Goal: Book appointment/travel/reservation

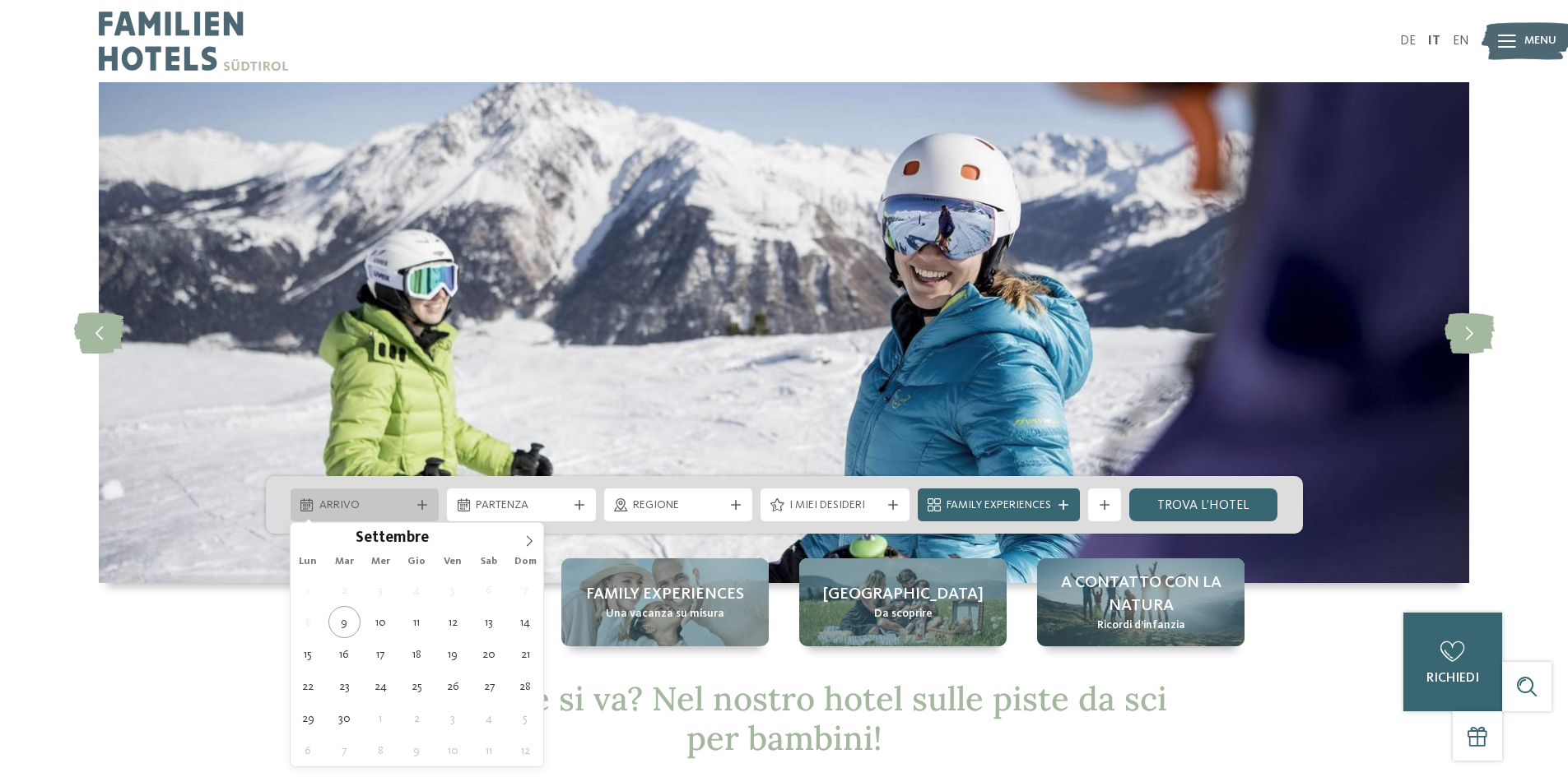
click at [381, 496] on div "Arrivo" at bounding box center [365, 505] width 100 height 18
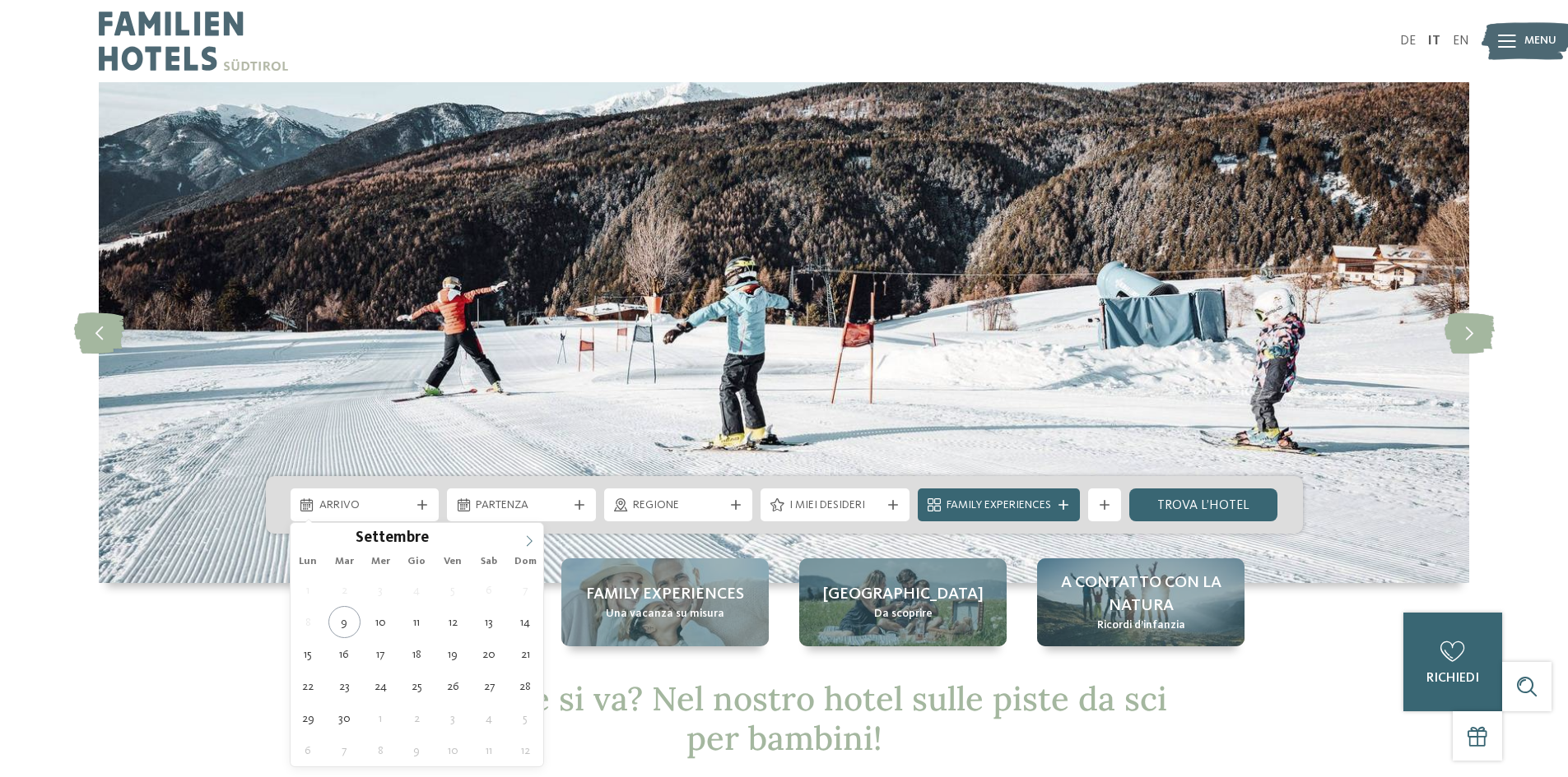
click at [531, 534] on span at bounding box center [529, 536] width 28 height 28
type input "****"
click at [531, 534] on span at bounding box center [529, 536] width 28 height 28
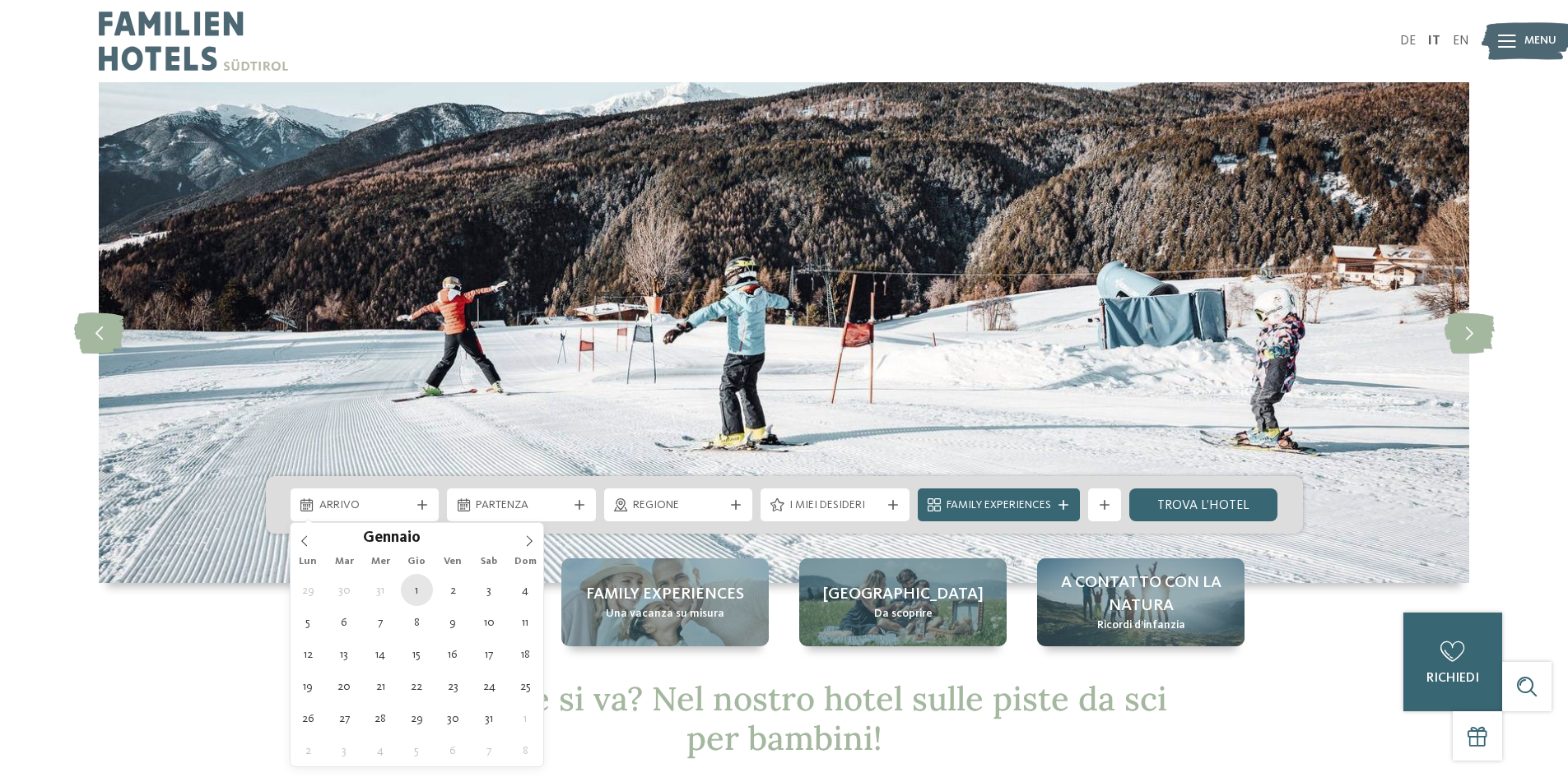
type div "[DATE]"
type input "****"
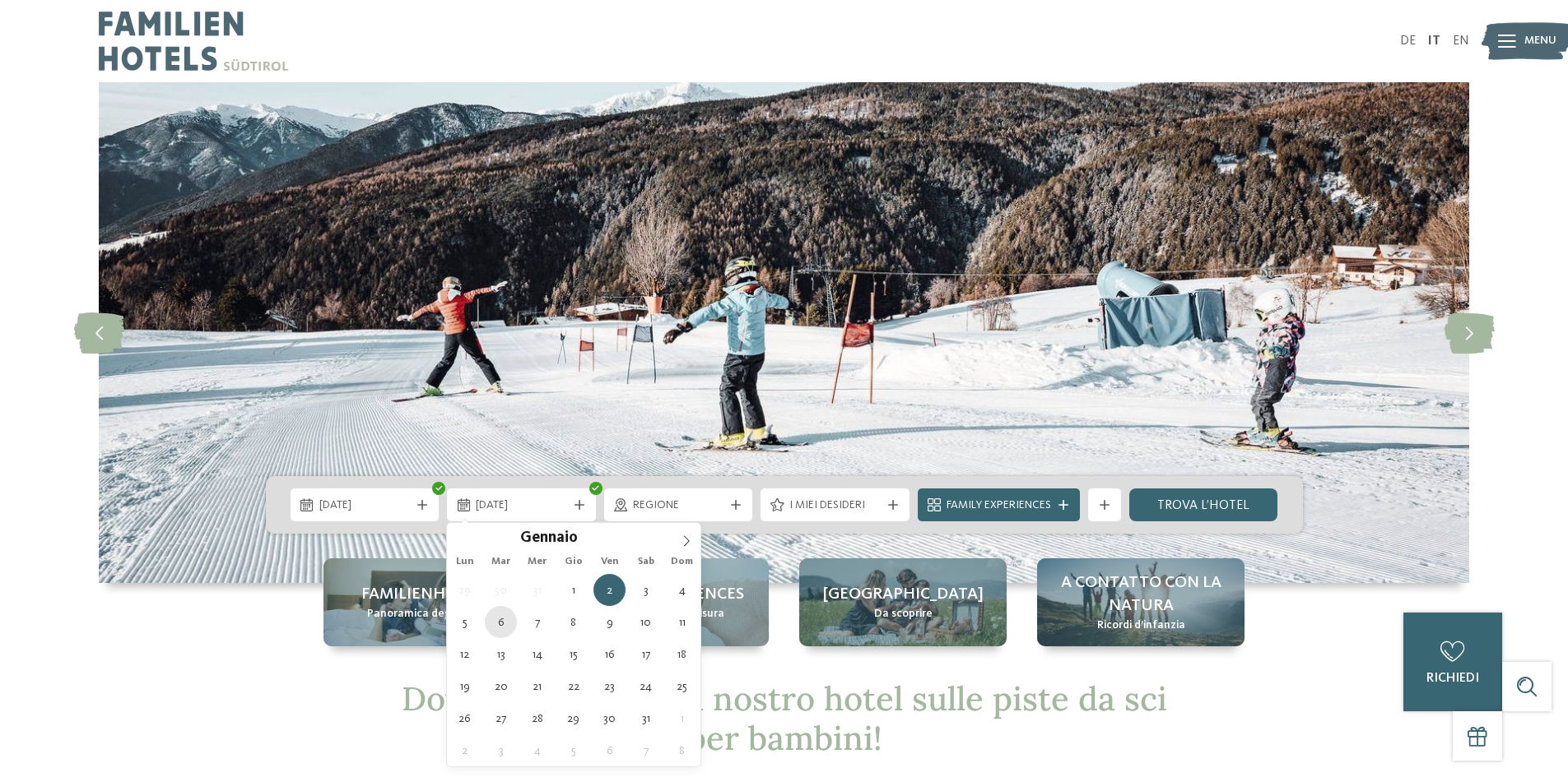
type div "[DATE]"
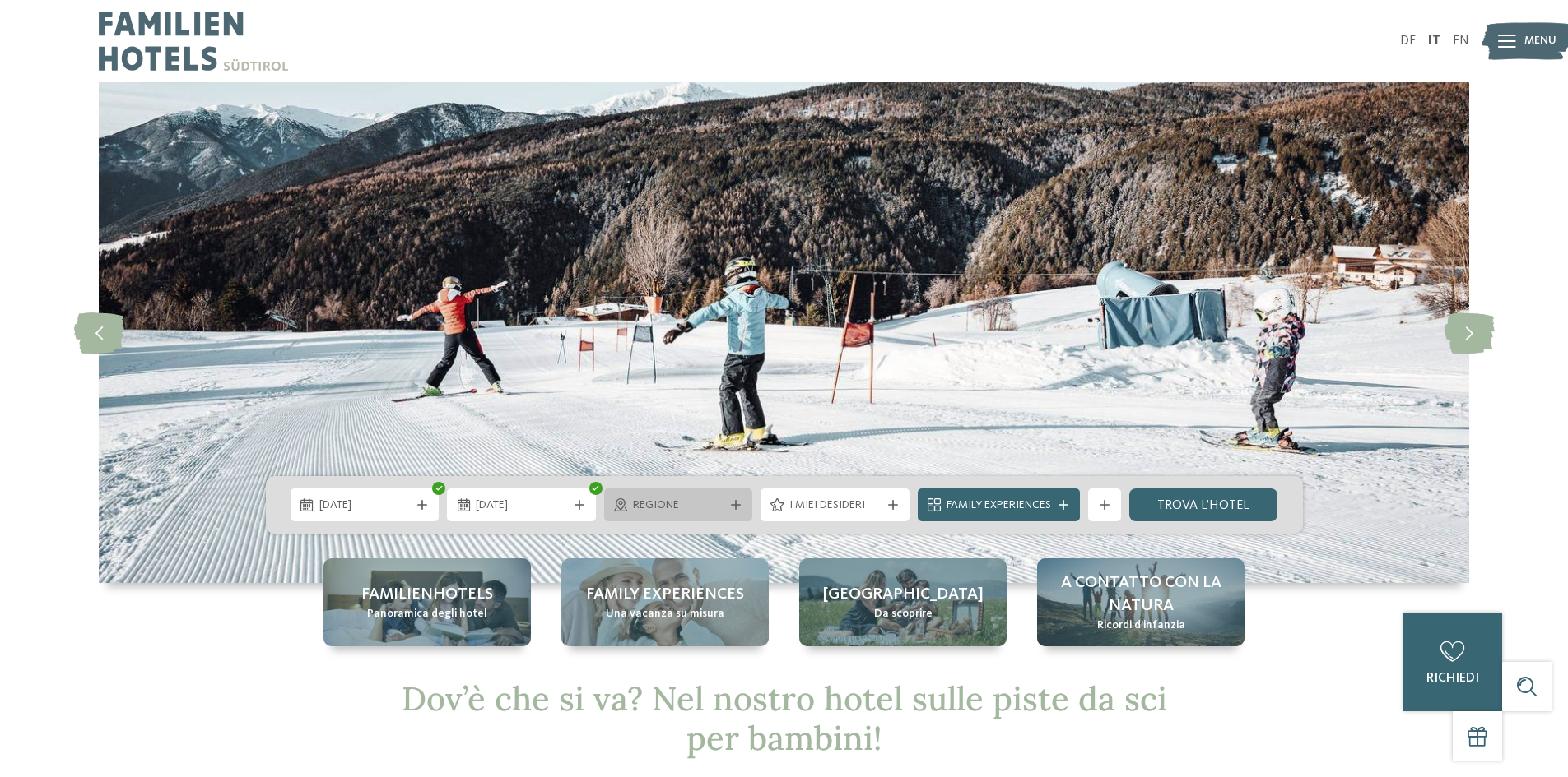
click at [677, 519] on div "Regione" at bounding box center [678, 505] width 149 height 33
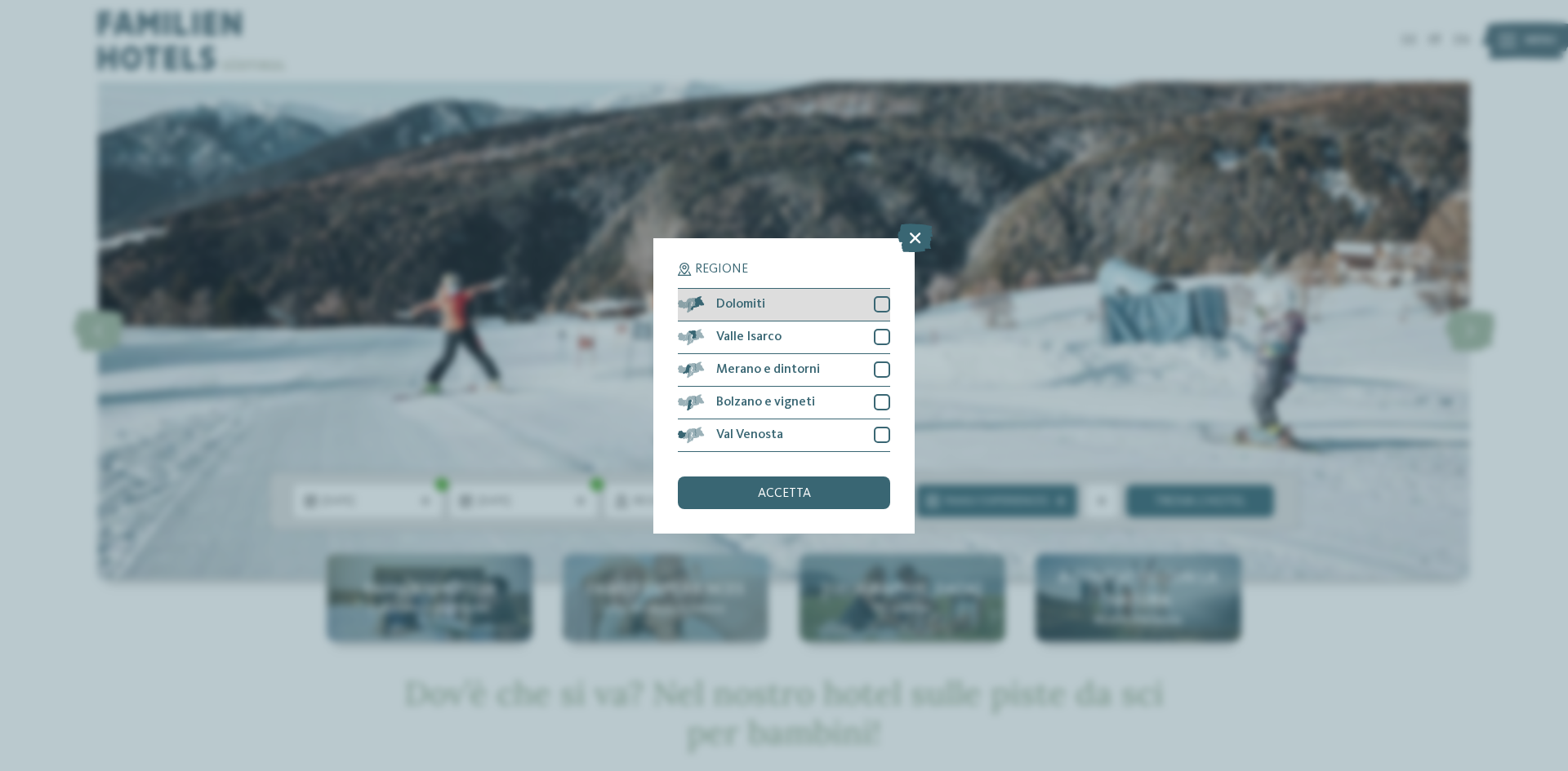
click at [752, 301] on span "Dolomiti" at bounding box center [740, 305] width 49 height 13
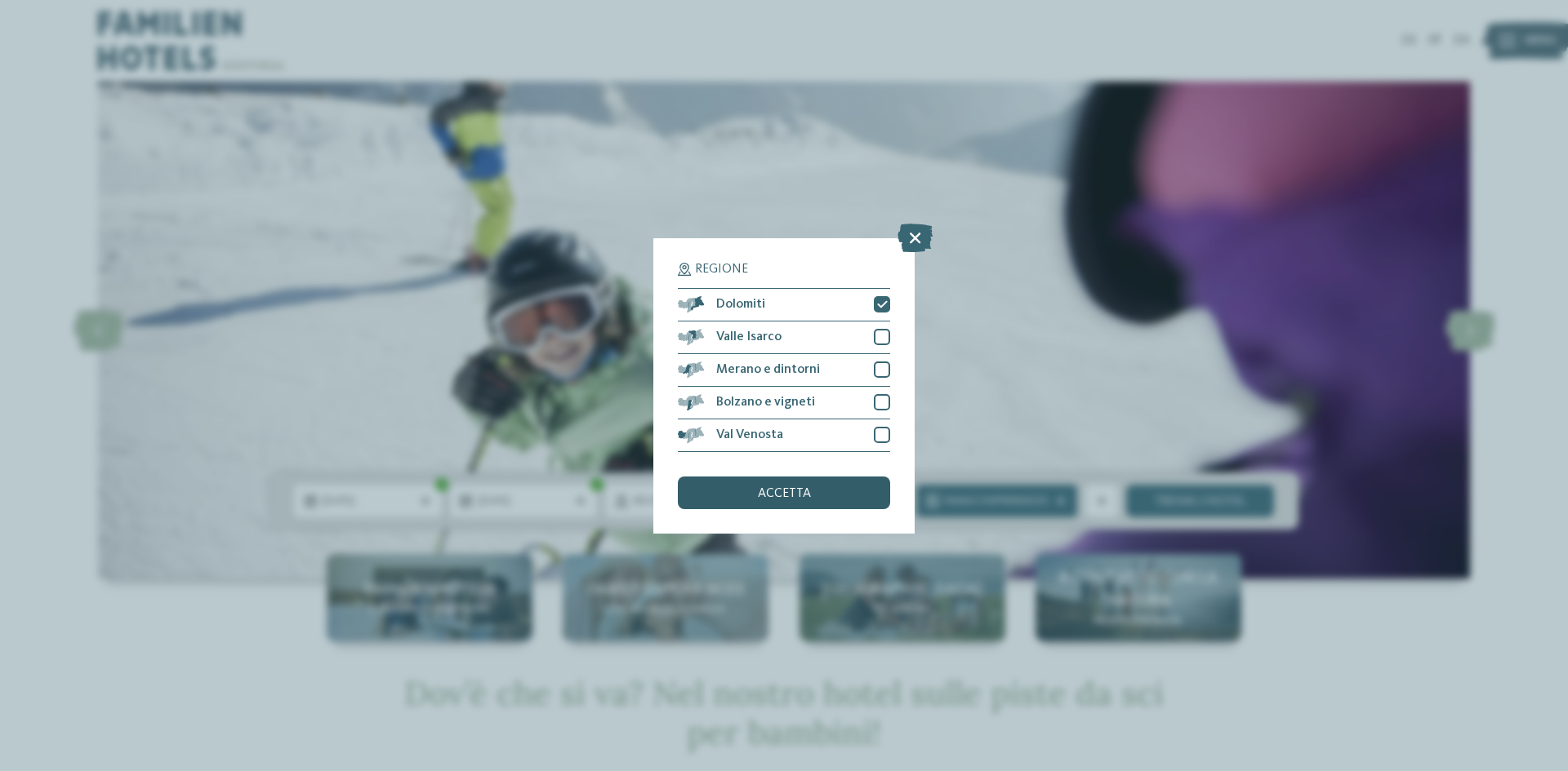
click at [759, 501] on div "accetta" at bounding box center [784, 493] width 212 height 32
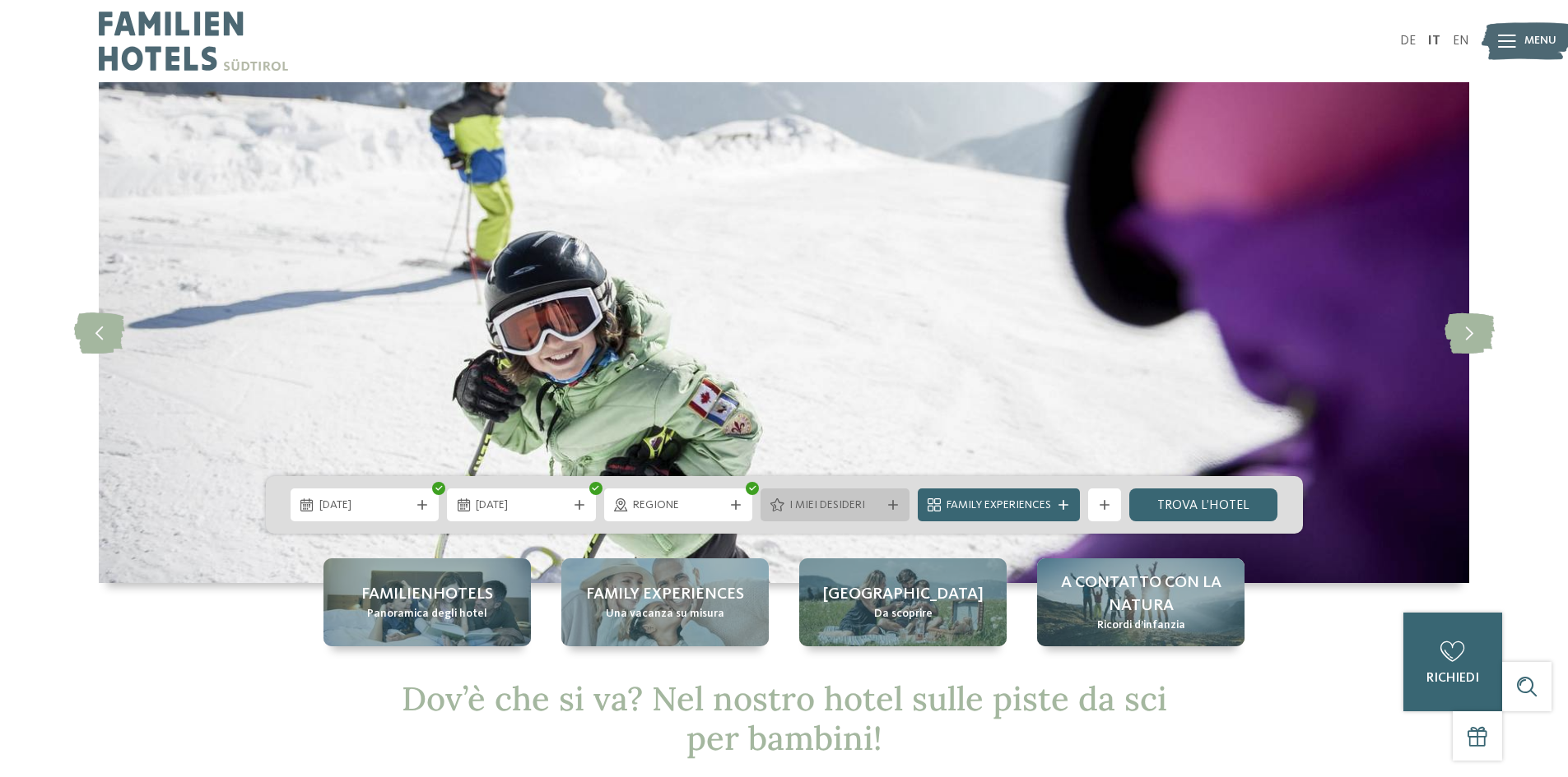
click at [820, 503] on span "I miei desideri" at bounding box center [835, 506] width 91 height 16
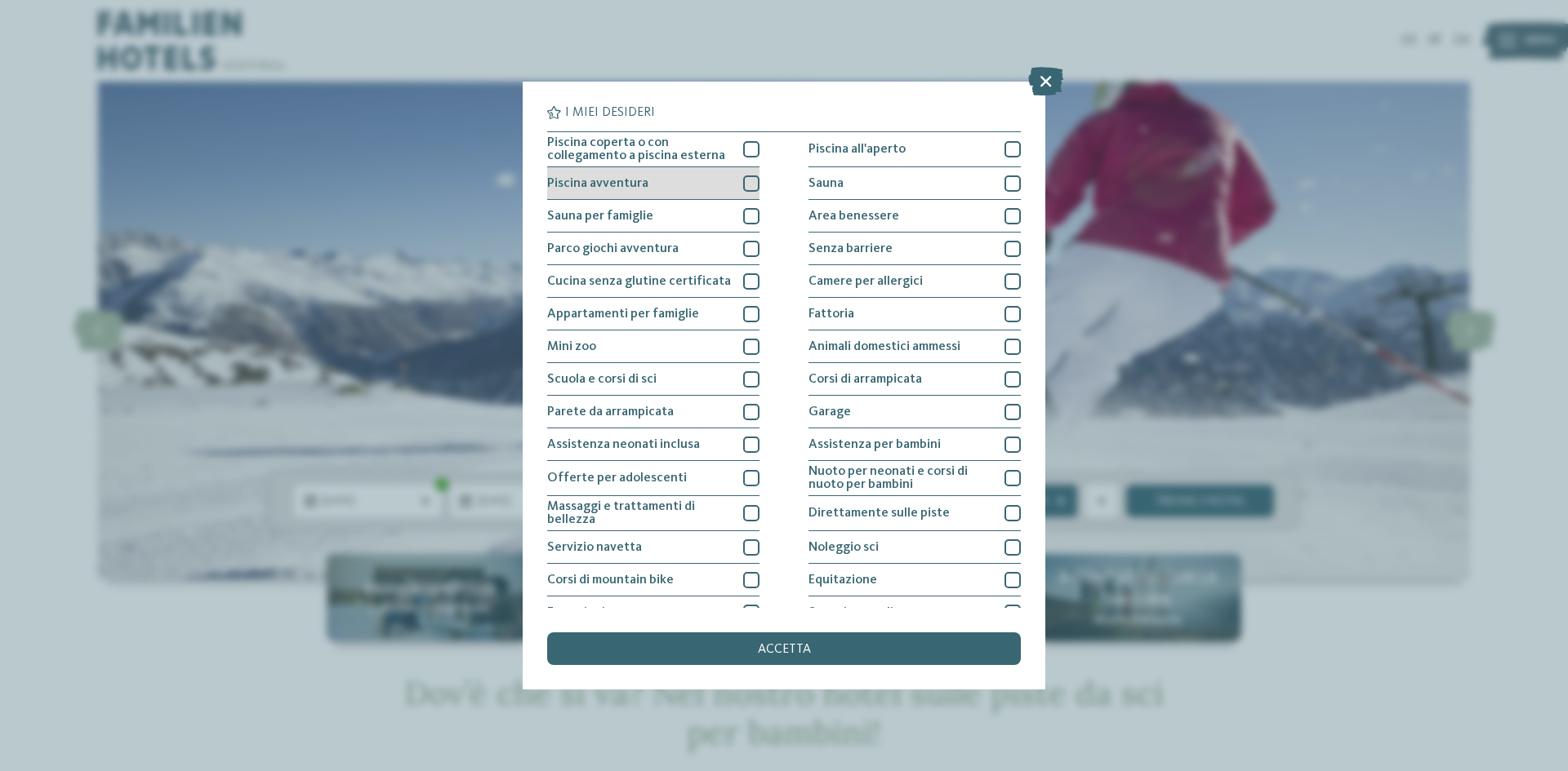
click at [744, 178] on div at bounding box center [750, 183] width 16 height 16
click at [744, 152] on div at bounding box center [750, 148] width 16 height 16
click at [757, 378] on div "Piscina coperta o con collegamento a piscina esterna Piscina all'aperto Piscina…" at bounding box center [784, 413] width 473 height 563
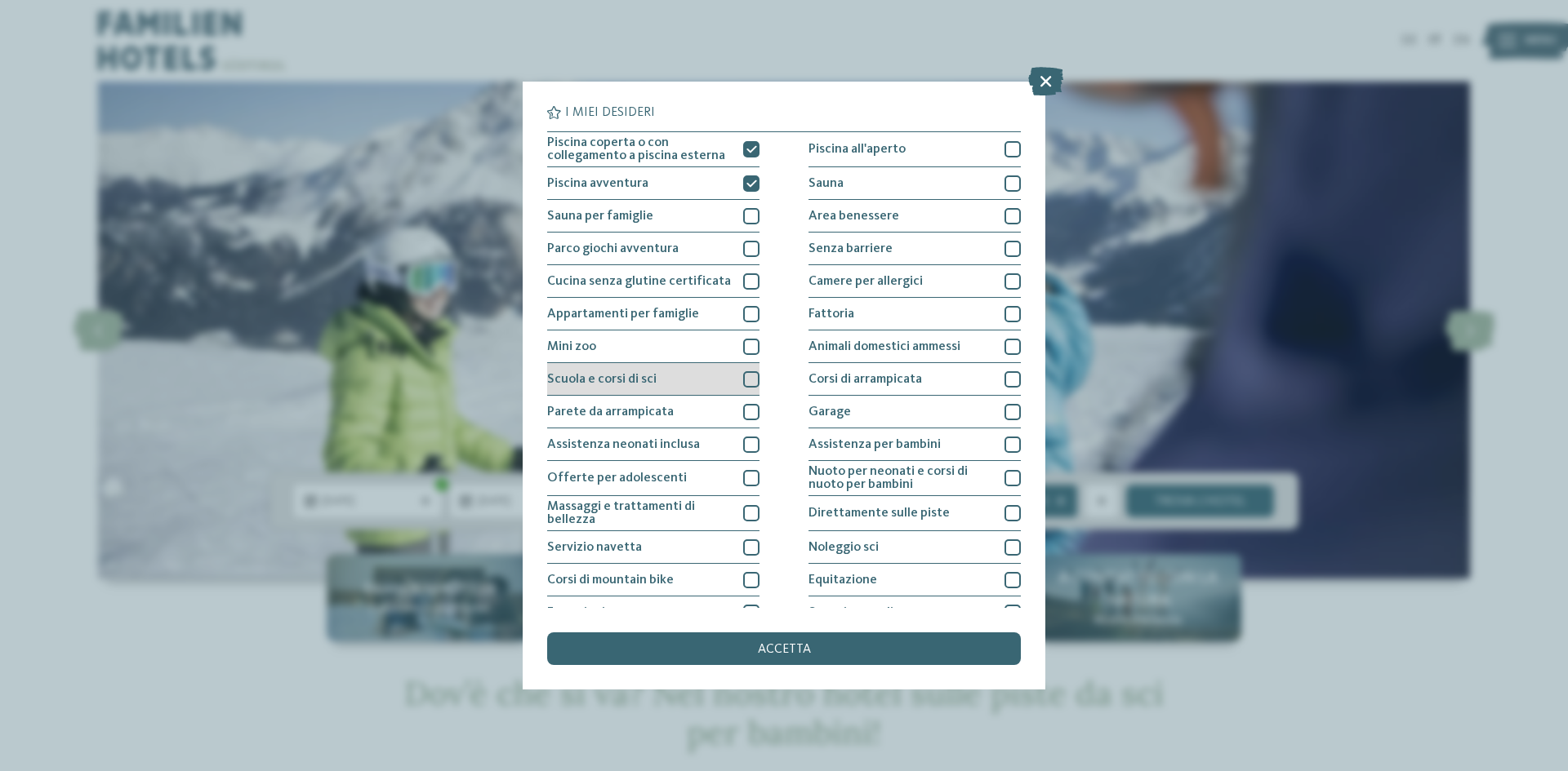
click at [750, 376] on div at bounding box center [750, 379] width 16 height 16
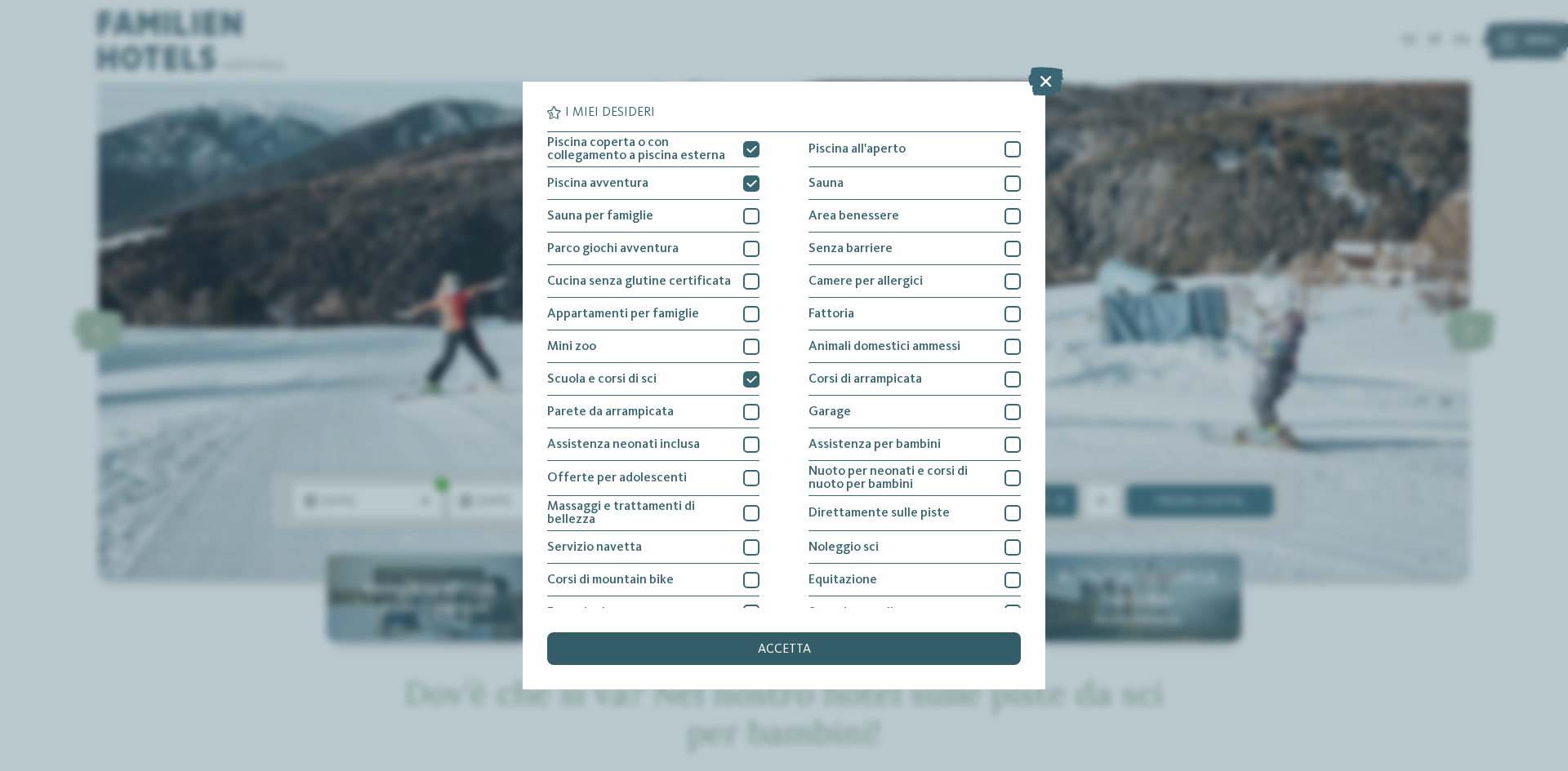
click at [795, 653] on span "accetta" at bounding box center [784, 650] width 53 height 13
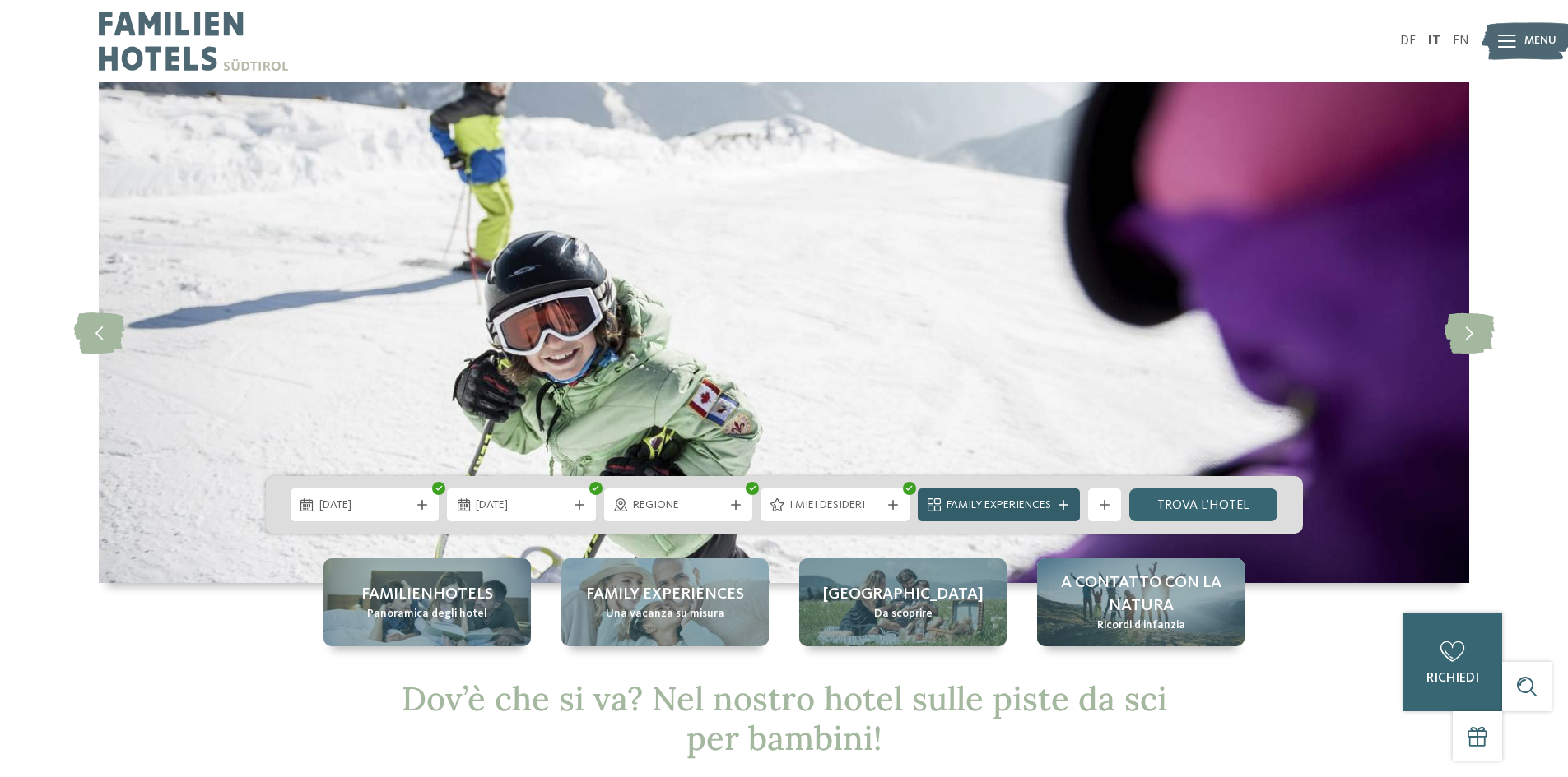
click at [1065, 499] on div "Family Experiences" at bounding box center [998, 505] width 162 height 33
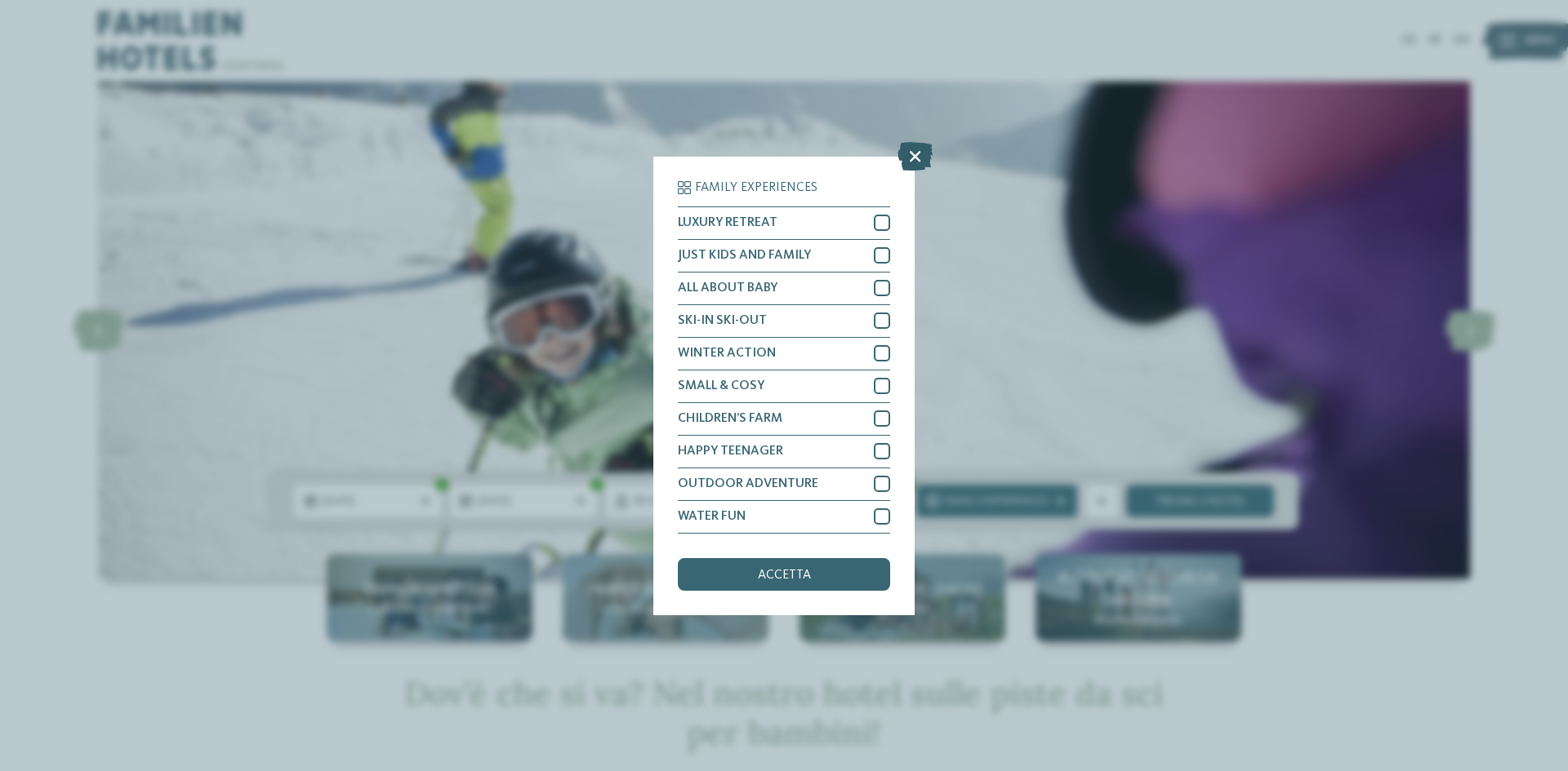
click at [903, 163] on icon at bounding box center [915, 155] width 35 height 29
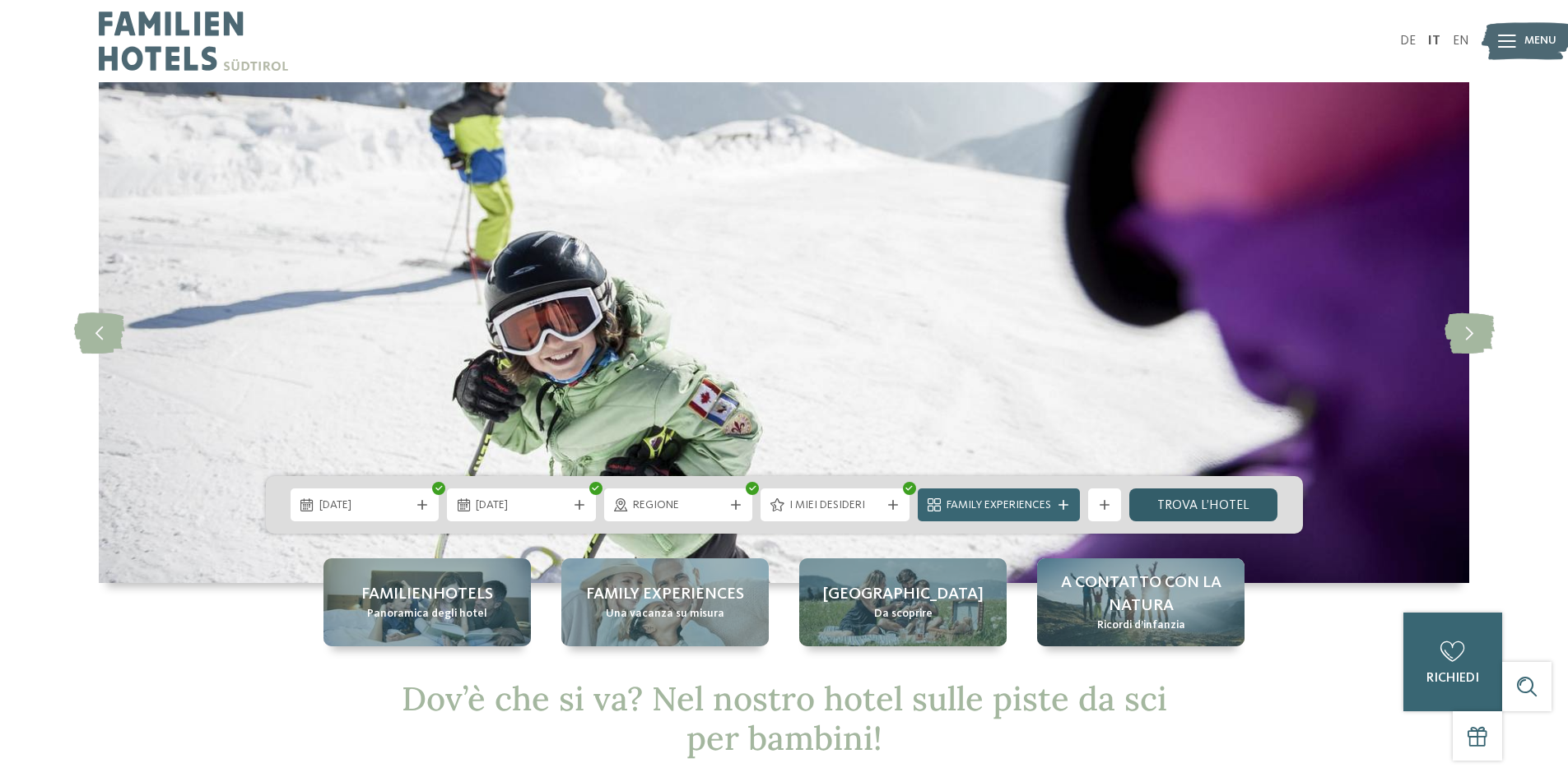
click at [1171, 496] on link "trova l’hotel" at bounding box center [1203, 505] width 149 height 33
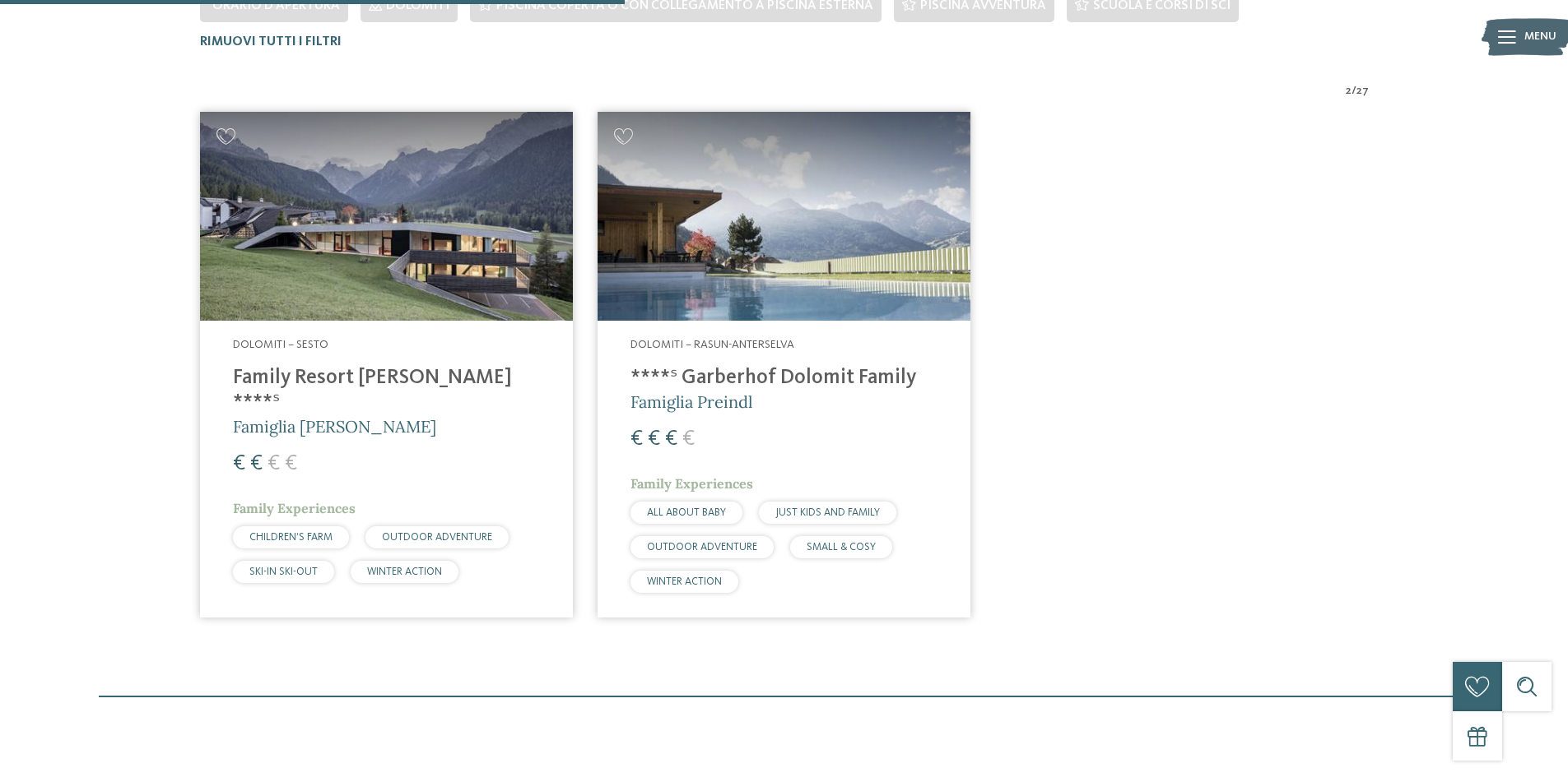
scroll to position [540, 0]
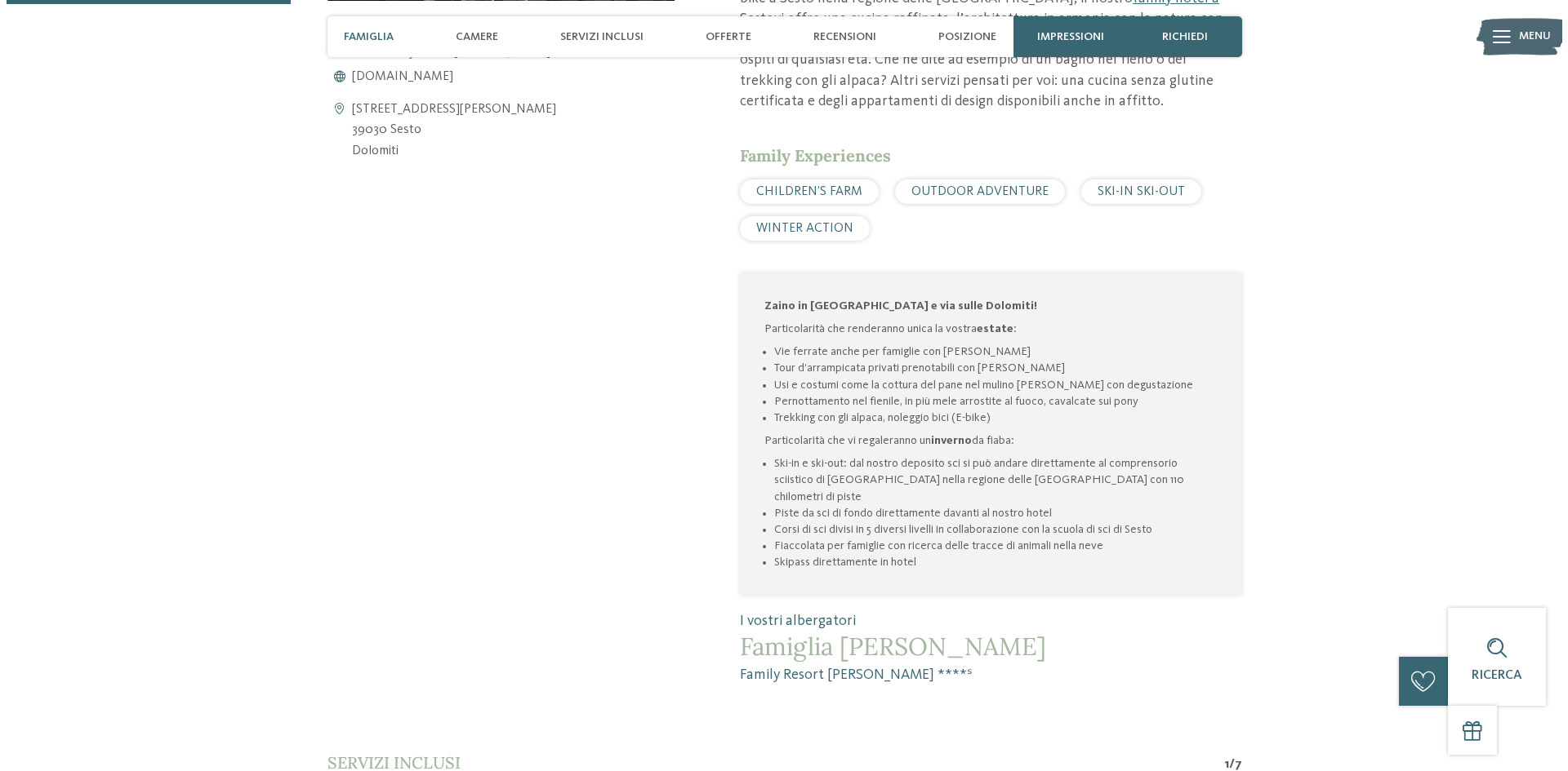
scroll to position [1388, 0]
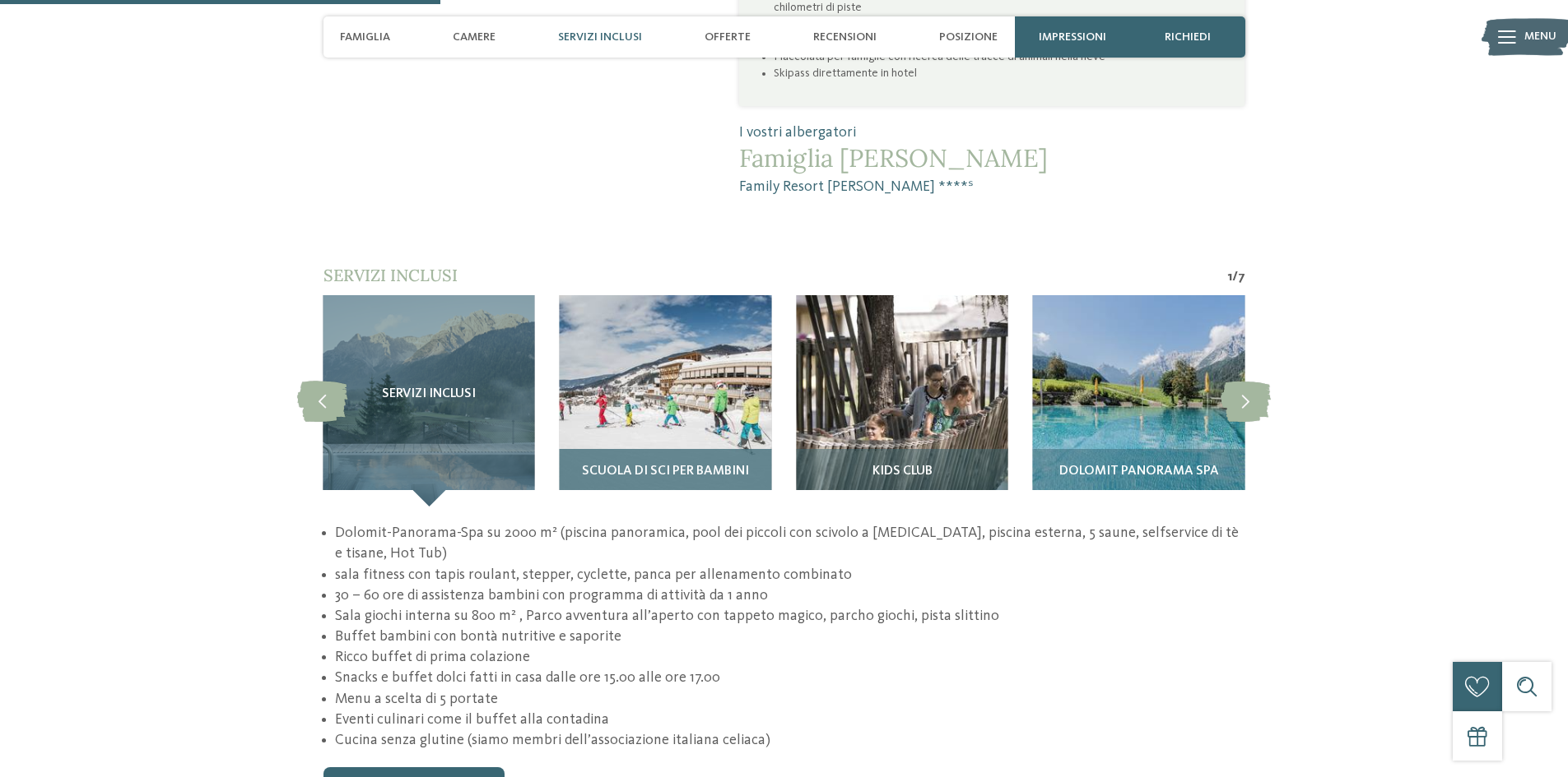
click at [688, 465] on span "Scuola di sci per bambini" at bounding box center [665, 472] width 167 height 14
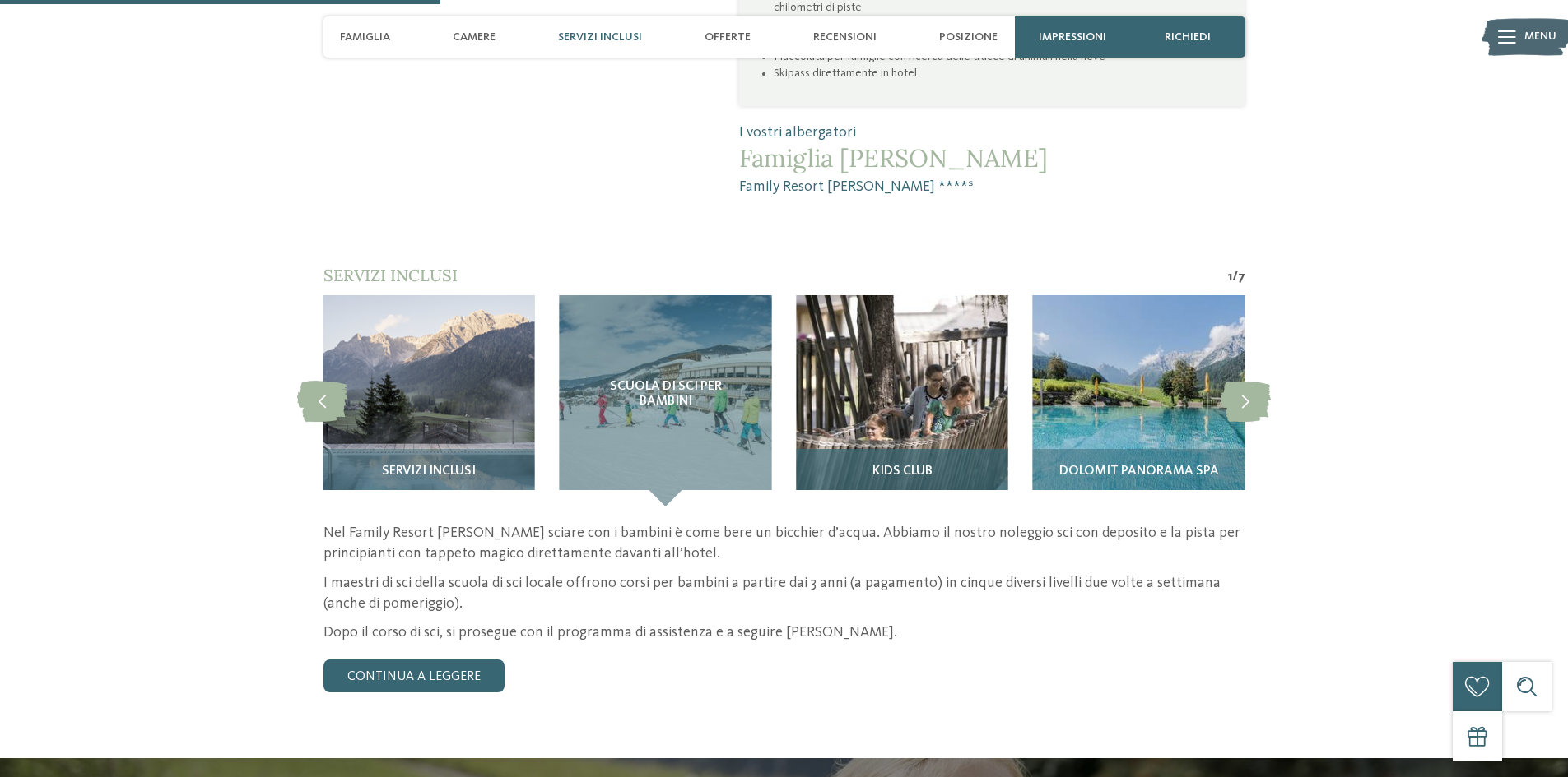
click at [893, 449] on div "Kids Club" at bounding box center [901, 478] width 211 height 58
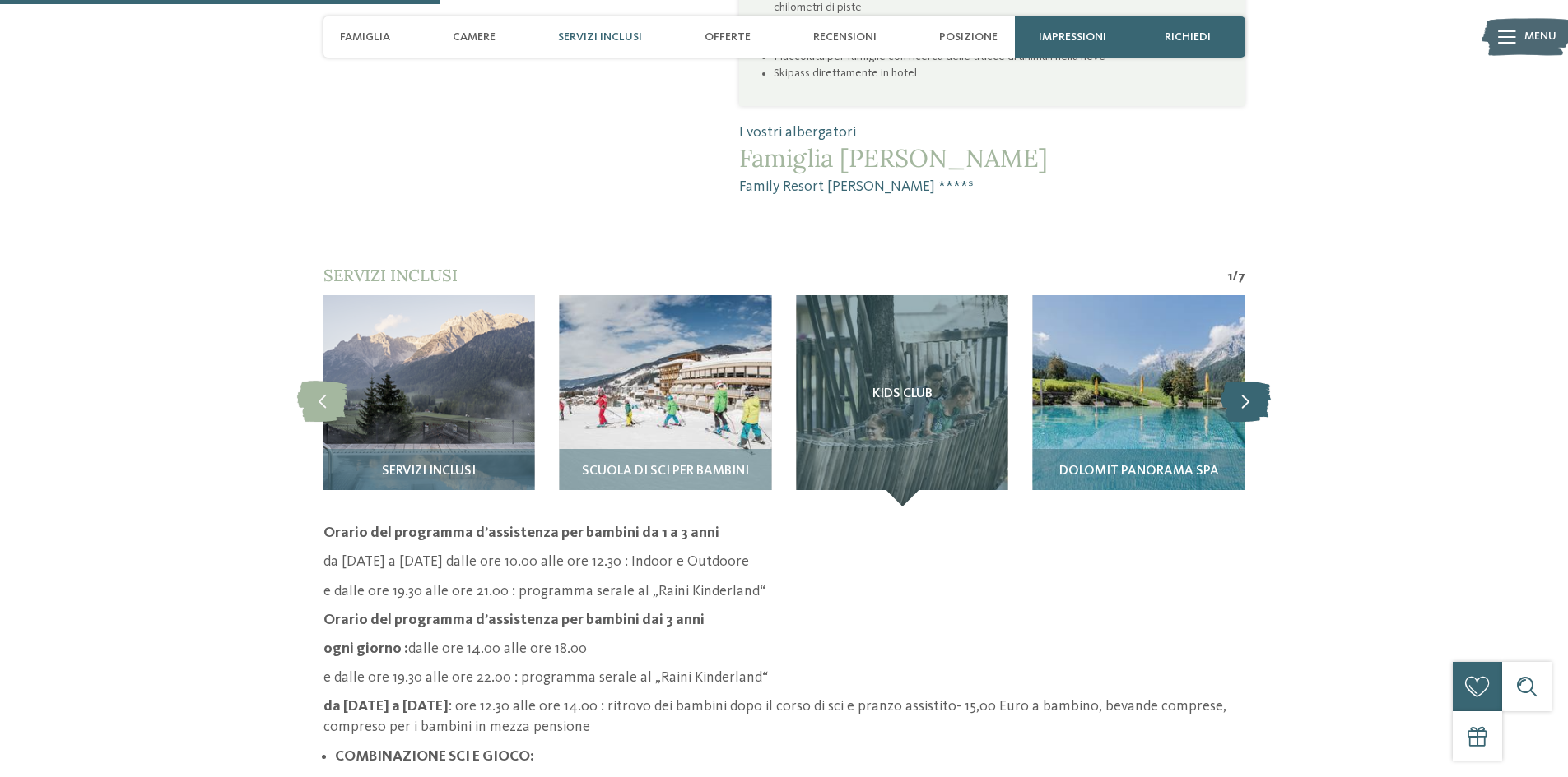
click at [1252, 380] on icon at bounding box center [1246, 400] width 50 height 41
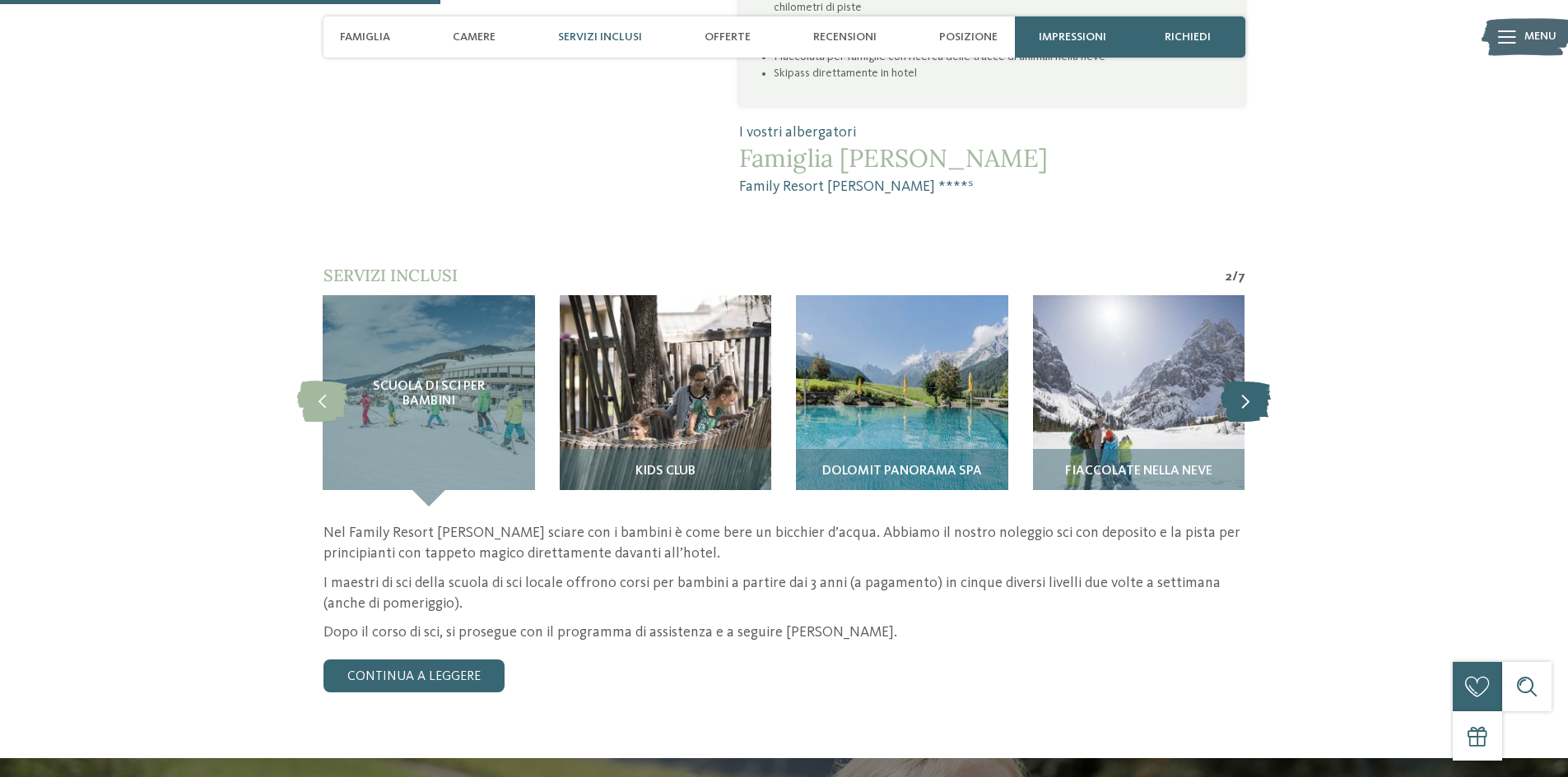
click at [1252, 380] on icon at bounding box center [1246, 400] width 50 height 41
